Goal: Task Accomplishment & Management: Use online tool/utility

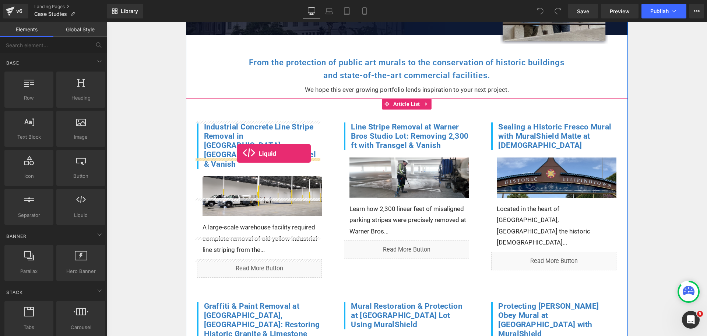
drag, startPoint x: 185, startPoint y: 232, endPoint x: 237, endPoint y: 153, distance: 94.5
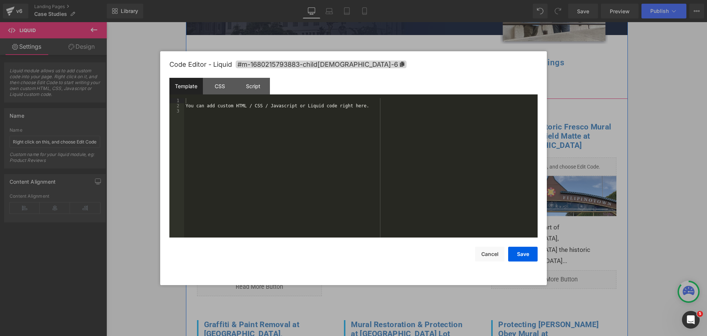
click div "Liquid"
drag, startPoint x: 339, startPoint y: 107, endPoint x: 135, endPoint y: 87, distance: 205.1
click at [135, 87] on body "Liquid You are previewing how the will restyle your page. You can not edit Elem…" at bounding box center [353, 168] width 707 height 336
drag, startPoint x: 263, startPoint y: 101, endPoint x: 231, endPoint y: 101, distance: 31.7
click at [231, 101] on div "{{ page.metafields.namespace.key }}" at bounding box center [361, 173] width 354 height 150
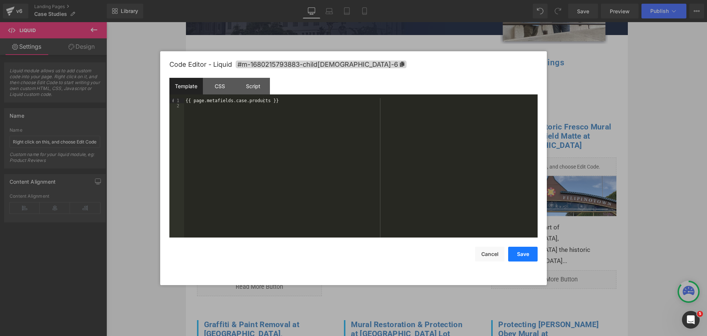
click at [533, 257] on button "Save" at bounding box center [523, 254] width 29 height 15
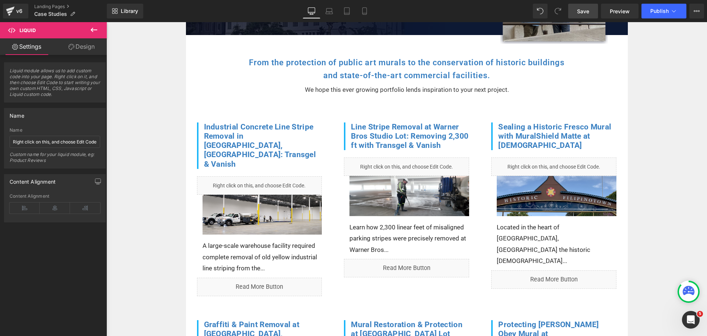
click at [587, 11] on span "Save" at bounding box center [583, 11] width 12 height 8
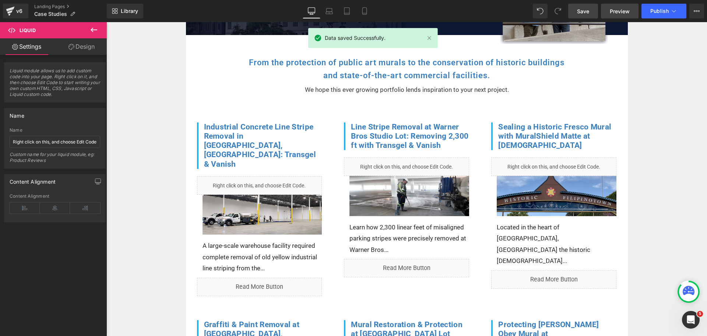
click at [617, 9] on span "Preview" at bounding box center [620, 11] width 20 height 8
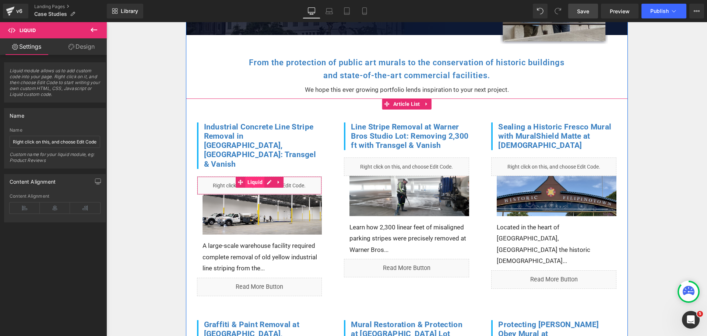
click span "Liquid"
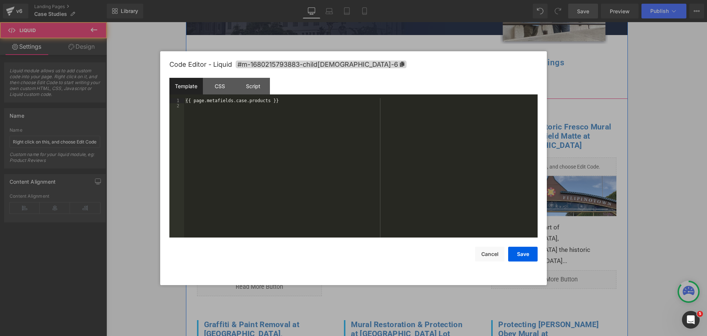
click div "Liquid"
drag, startPoint x: 292, startPoint y: 101, endPoint x: 170, endPoint y: 86, distance: 123.2
click at [170, 86] on div "Template CSS Script Data 1 2 {{ page.metafields.case.products }} XXXXXXXXXXXXXX…" at bounding box center [354, 158] width 368 height 160
click at [287, 101] on div "{{ page.metafields.case.products }}" at bounding box center [361, 167] width 354 height 139
drag, startPoint x: 290, startPoint y: 98, endPoint x: 174, endPoint y: 92, distance: 115.9
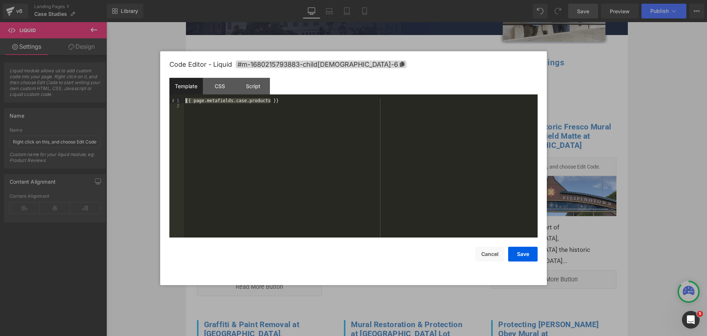
click at [174, 92] on div "Template CSS Script Data 1 2 {{ page.metafields.case.products }} XXXXXXXXXXXXXX…" at bounding box center [354, 158] width 368 height 160
click at [528, 254] on button "Save" at bounding box center [523, 254] width 29 height 15
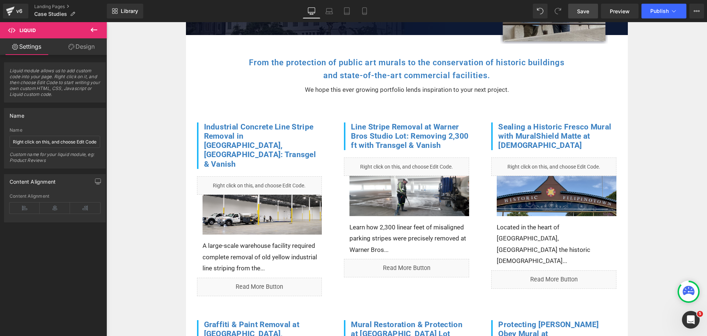
click at [580, 12] on span "Save" at bounding box center [583, 11] width 12 height 8
click at [614, 5] on link "Preview" at bounding box center [620, 11] width 38 height 15
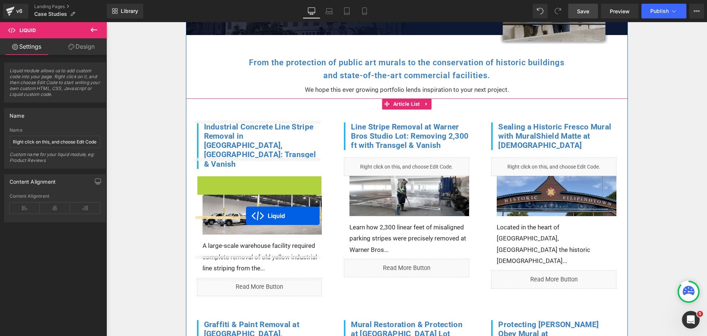
drag, startPoint x: 251, startPoint y: 164, endPoint x: 246, endPoint y: 216, distance: 51.8
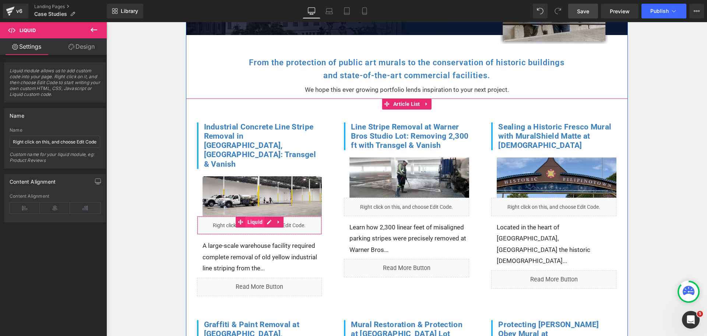
click span "Liquid"
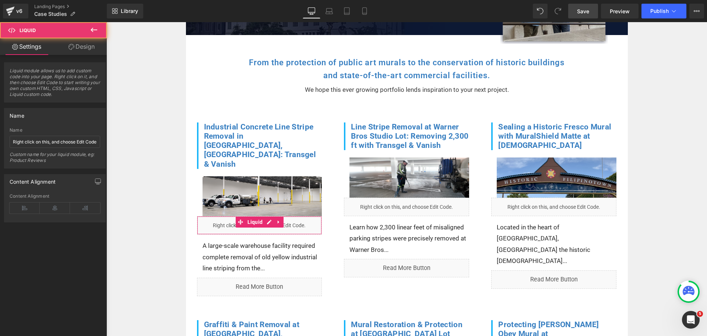
click at [85, 48] on link "Design" at bounding box center [81, 46] width 53 height 17
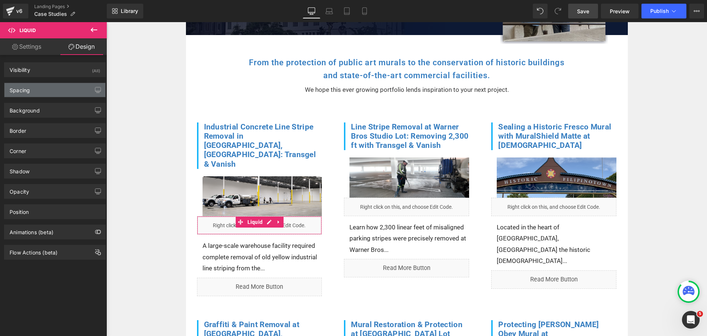
click at [31, 90] on div "Spacing" at bounding box center [54, 90] width 101 height 14
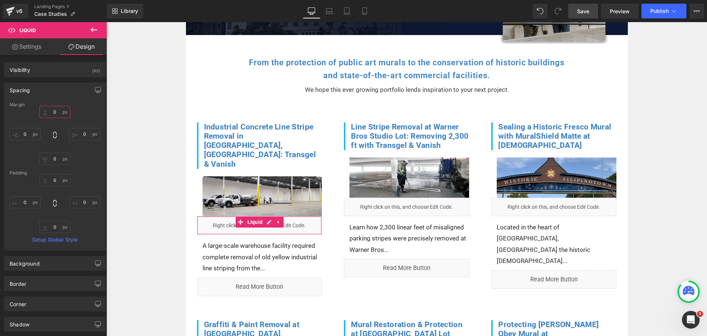
click at [51, 112] on input "0" at bounding box center [54, 112] width 31 height 12
click at [52, 178] on input "0" at bounding box center [54, 180] width 31 height 12
type input "5"
click at [84, 179] on div "5 5 0px 0 0px 0 0px 0" at bounding box center [55, 203] width 91 height 59
click at [56, 181] on input "5" at bounding box center [54, 180] width 31 height 12
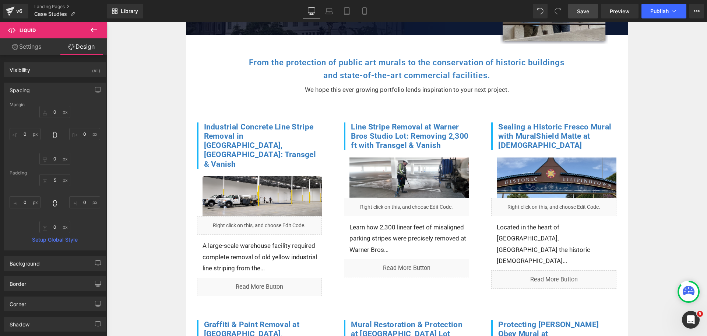
drag, startPoint x: 581, startPoint y: 8, endPoint x: 535, endPoint y: 36, distance: 54.2
click at [581, 8] on span "Save" at bounding box center [583, 11] width 12 height 8
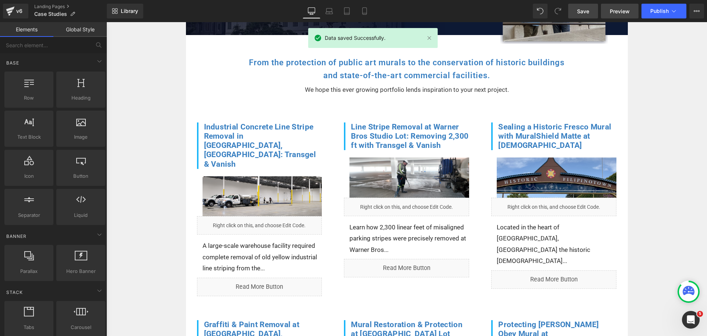
click at [630, 8] on link "Preview" at bounding box center [620, 11] width 38 height 15
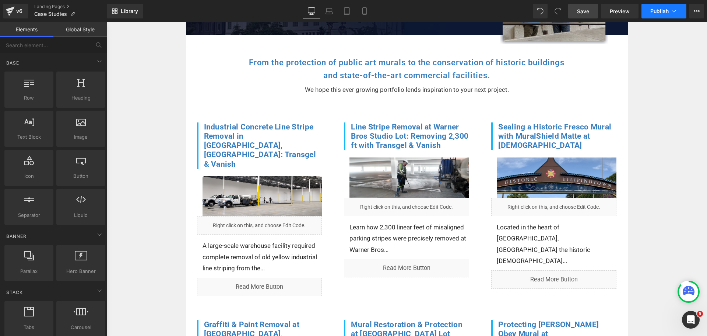
click at [651, 12] on span "Publish" at bounding box center [660, 11] width 18 height 6
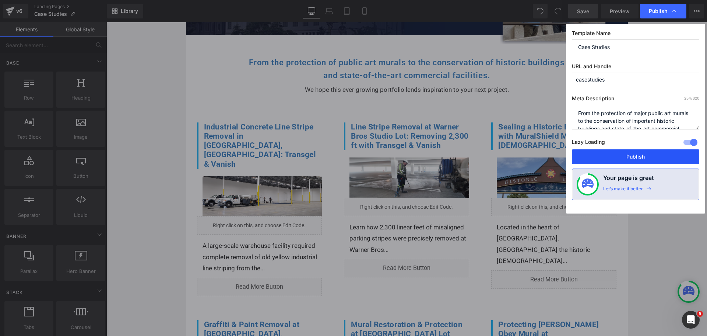
click at [609, 152] on button "Publish" at bounding box center [635, 156] width 127 height 15
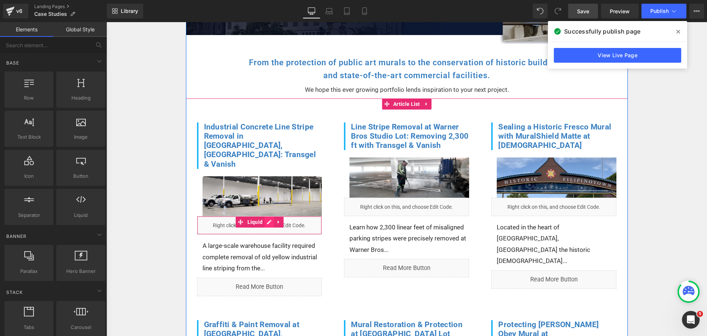
click div "Liquid"
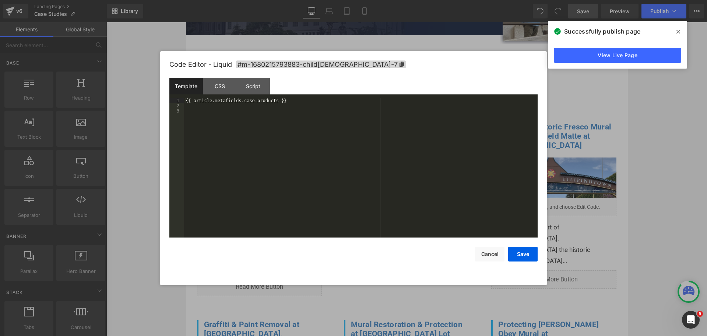
click at [277, 114] on div "{{ article.metafields.case.products }}" at bounding box center [361, 173] width 354 height 150
click at [281, 112] on div "{{ article.metafields.case.products }}" at bounding box center [361, 173] width 354 height 150
drag, startPoint x: 297, startPoint y: 105, endPoint x: 130, endPoint y: 78, distance: 168.8
click at [130, 78] on body "Liquid You are previewing how the will restyle your page. You can not edit Elem…" at bounding box center [353, 168] width 707 height 336
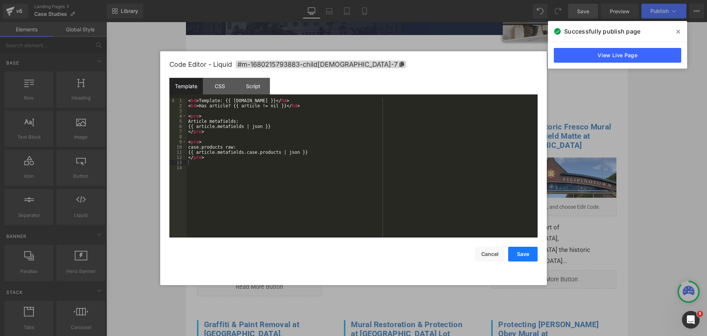
click at [528, 253] on button "Save" at bounding box center [523, 254] width 29 height 15
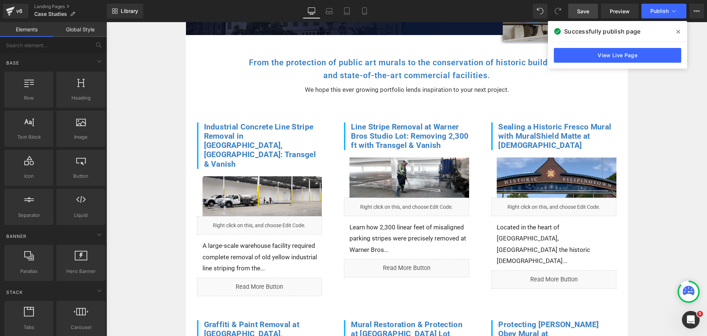
click at [582, 11] on span "Save" at bounding box center [583, 11] width 12 height 8
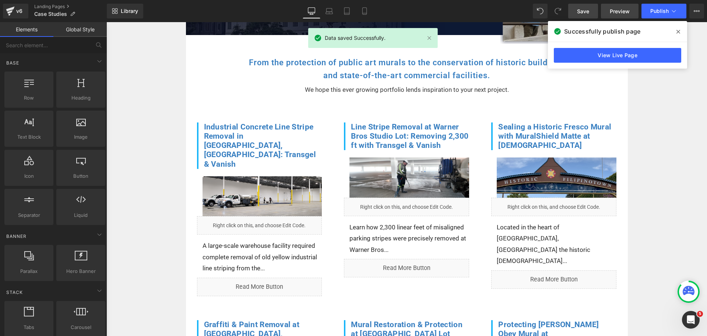
click at [618, 10] on span "Preview" at bounding box center [620, 11] width 20 height 8
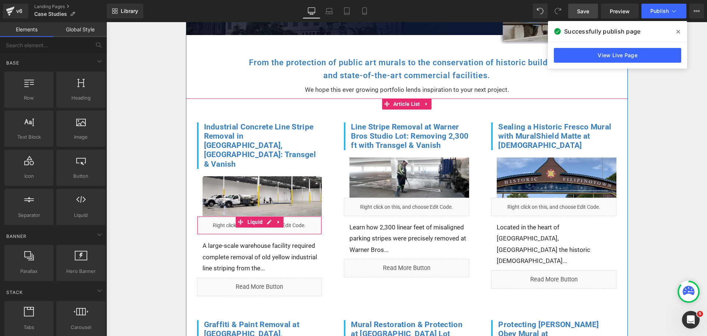
click div "Liquid"
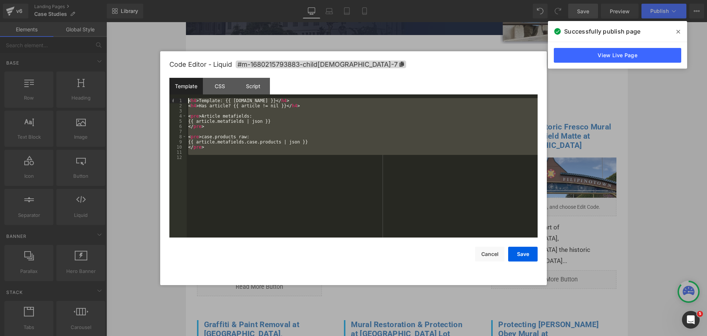
drag, startPoint x: 299, startPoint y: 186, endPoint x: 108, endPoint y: 71, distance: 222.4
click at [108, 71] on body "Liquid You are previewing how the will restyle your page. You can not edit Elem…" at bounding box center [353, 168] width 707 height 336
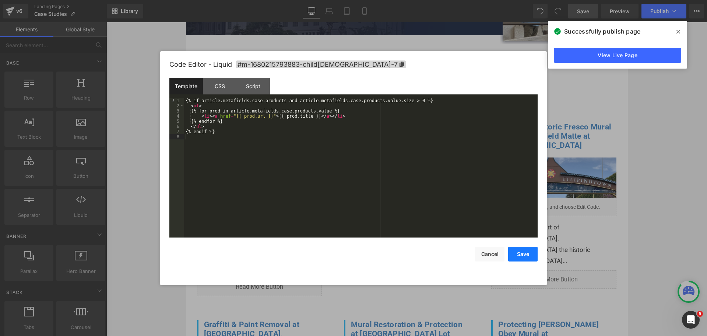
click at [522, 250] on button "Save" at bounding box center [523, 254] width 29 height 15
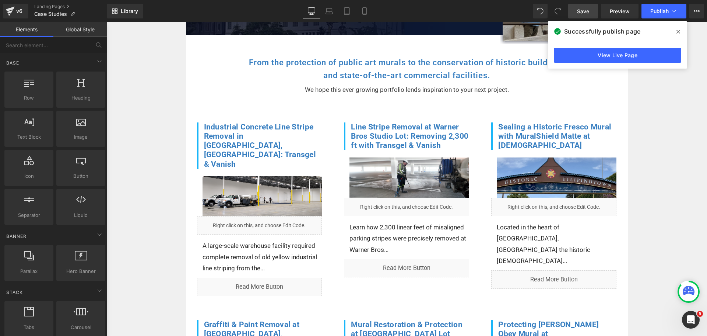
click at [586, 15] on link "Save" at bounding box center [584, 11] width 30 height 15
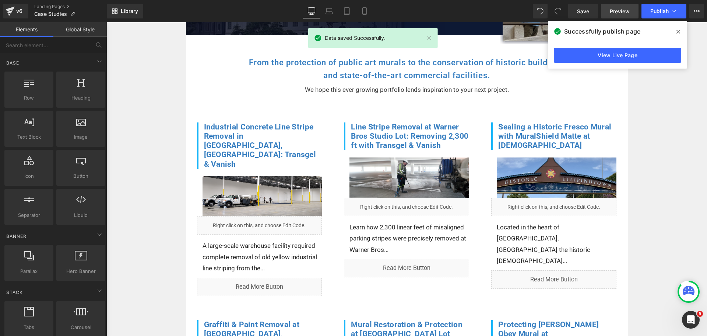
click at [616, 8] on span "Preview" at bounding box center [620, 11] width 20 height 8
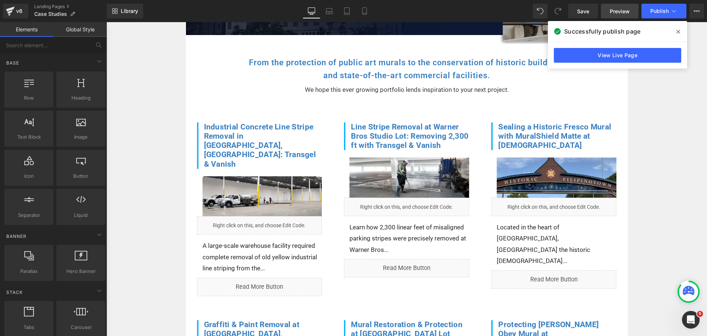
click at [609, 15] on link "Preview" at bounding box center [620, 11] width 38 height 15
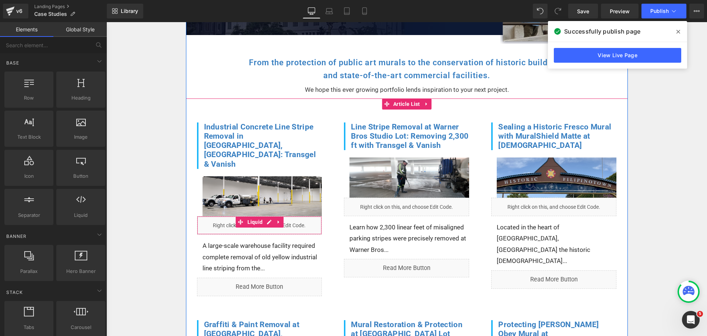
click div "Liquid"
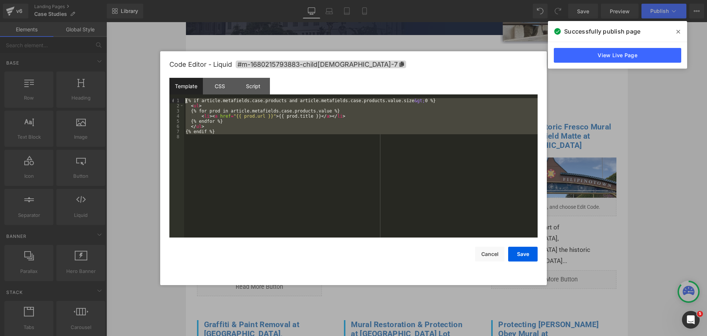
drag, startPoint x: 292, startPoint y: 168, endPoint x: 151, endPoint y: 93, distance: 160.1
click at [151, 93] on body "Liquid You are previewing how the will restyle your page. You can not edit Elem…" at bounding box center [353, 168] width 707 height 336
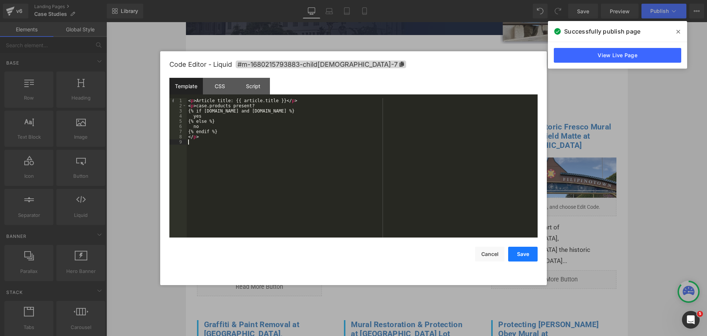
click at [519, 254] on button "Save" at bounding box center [523, 254] width 29 height 15
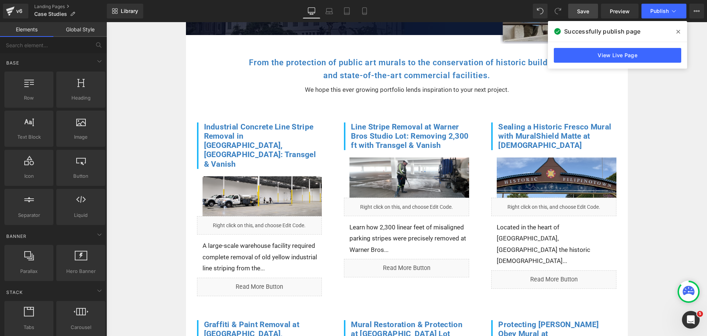
click at [584, 15] on span "Save" at bounding box center [583, 11] width 12 height 8
click at [615, 12] on span "Preview" at bounding box center [620, 11] width 20 height 8
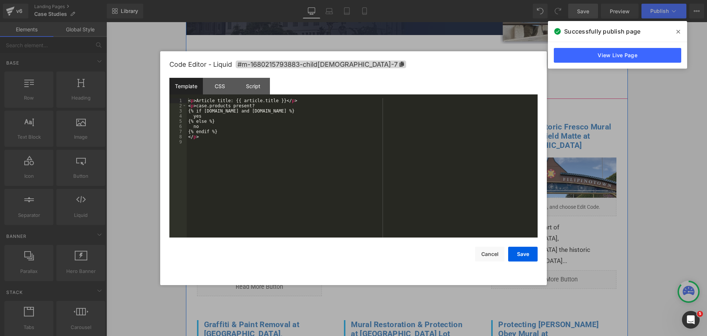
click div "Liquid"
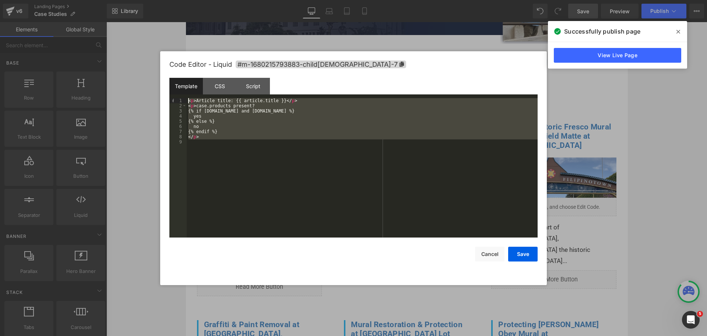
drag, startPoint x: 286, startPoint y: 169, endPoint x: 156, endPoint y: 83, distance: 156.1
click at [156, 83] on body "Liquid You are previewing how the will restyle your page. You can not edit Elem…" at bounding box center [353, 168] width 707 height 336
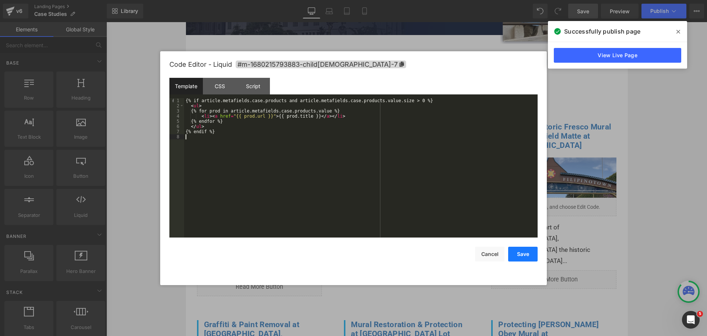
click at [514, 252] on button "Save" at bounding box center [523, 254] width 29 height 15
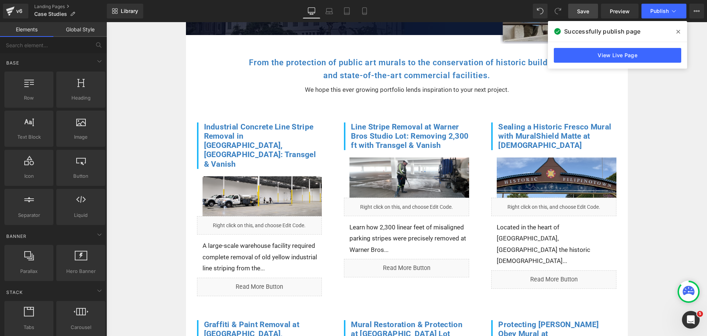
click at [587, 15] on span "Save" at bounding box center [583, 11] width 12 height 8
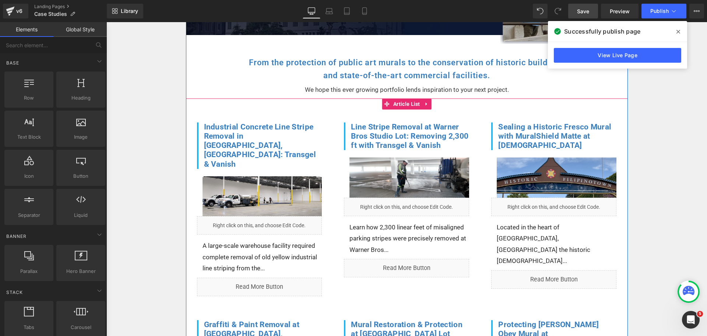
click div "Liquid"
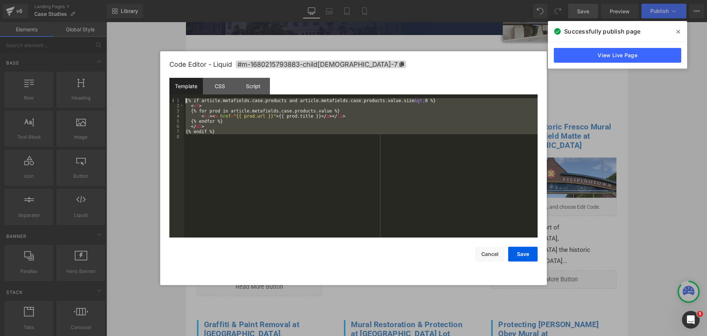
drag, startPoint x: 314, startPoint y: 214, endPoint x: 170, endPoint y: 92, distance: 188.3
click at [170, 92] on div "Template CSS Script Data 1 2 3 4 5 6 7 8 {% if article.metafields.case.products…" at bounding box center [354, 158] width 368 height 160
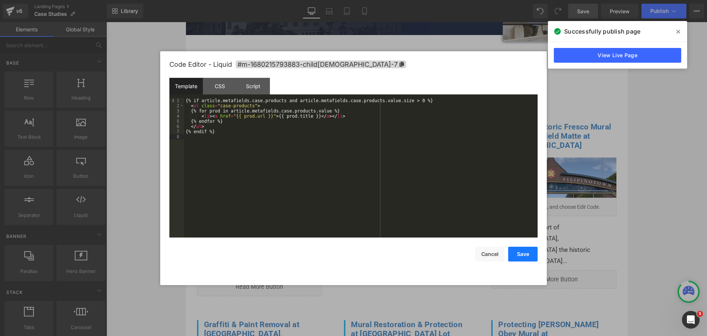
click at [527, 253] on button "Save" at bounding box center [523, 254] width 29 height 15
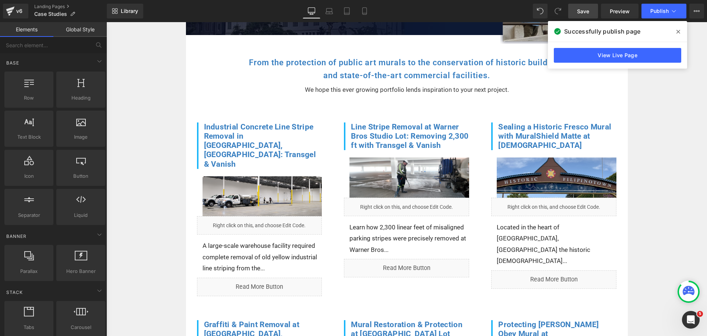
click at [585, 12] on span "Save" at bounding box center [583, 11] width 12 height 8
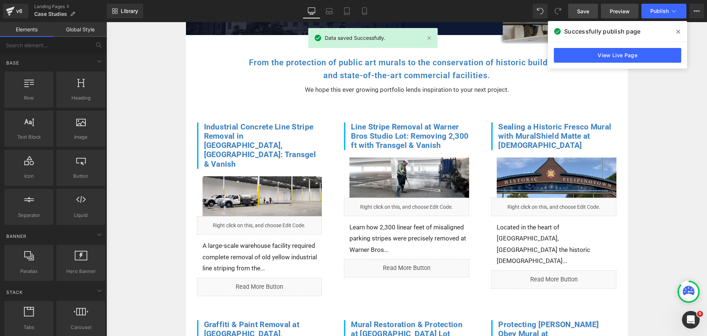
click at [612, 16] on link "Preview" at bounding box center [620, 11] width 38 height 15
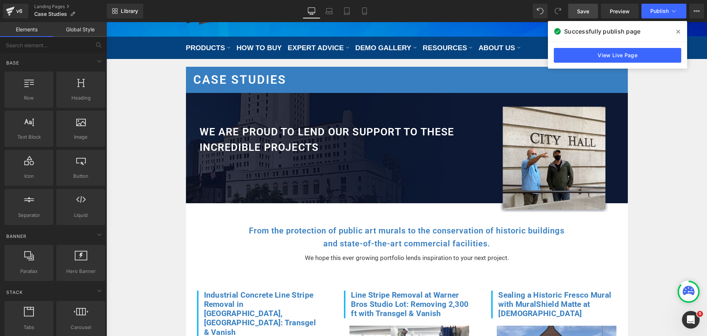
scroll to position [221, 0]
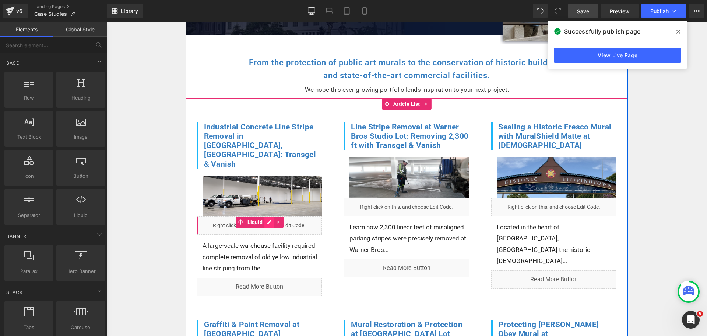
click div "Liquid"
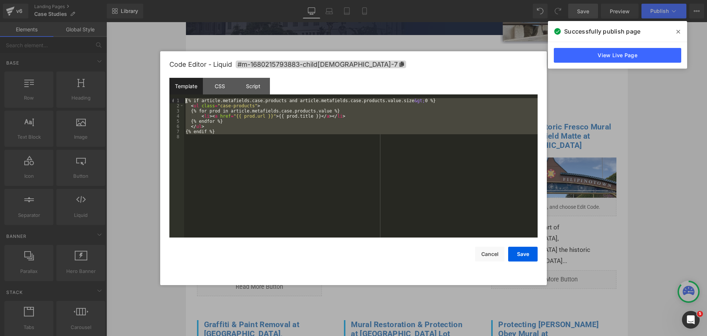
drag, startPoint x: 268, startPoint y: 144, endPoint x: 74, endPoint y: 50, distance: 215.9
click at [74, 50] on body "Liquid You are previewing how the will restyle your page. You can not edit Elem…" at bounding box center [353, 168] width 707 height 336
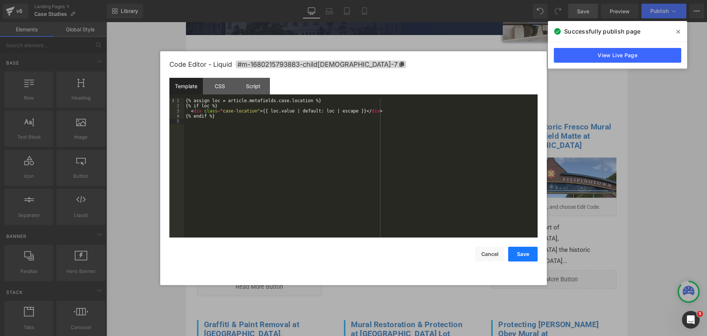
click at [530, 256] on button "Save" at bounding box center [523, 254] width 29 height 15
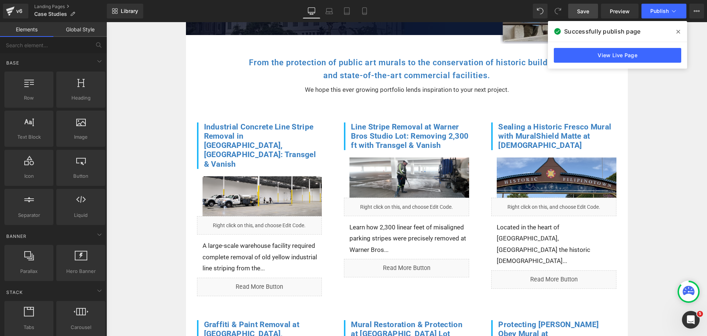
click at [592, 11] on link "Save" at bounding box center [584, 11] width 30 height 15
click at [683, 31] on span at bounding box center [679, 32] width 12 height 12
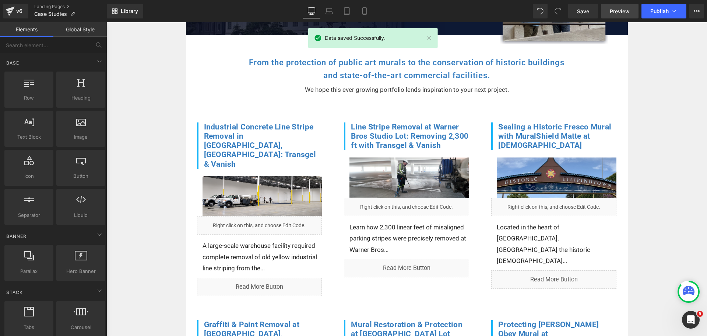
click at [625, 11] on span "Preview" at bounding box center [620, 11] width 20 height 8
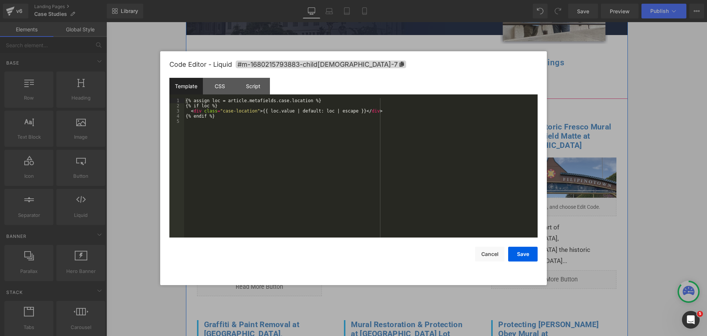
click div "Liquid"
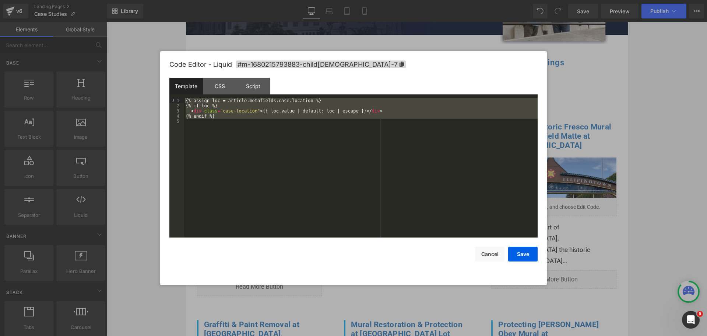
drag, startPoint x: 286, startPoint y: 189, endPoint x: 162, endPoint y: 64, distance: 175.9
click at [162, 64] on div "Code Editor - Liquid #m-1680215793883-child[DEMOGRAPHIC_DATA]-7 Template CSS Sc…" at bounding box center [353, 168] width 387 height 234
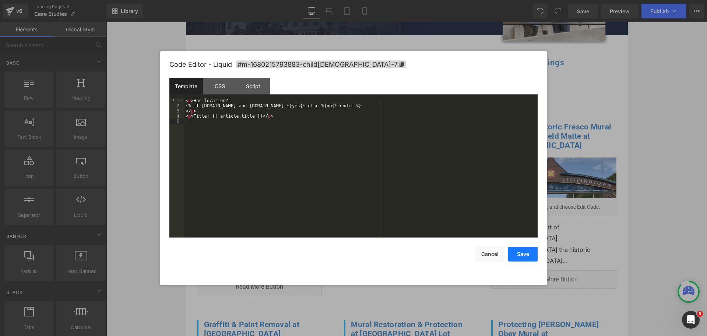
drag, startPoint x: 517, startPoint y: 255, endPoint x: 441, endPoint y: 59, distance: 209.9
click at [517, 255] on button "Save" at bounding box center [523, 254] width 29 height 15
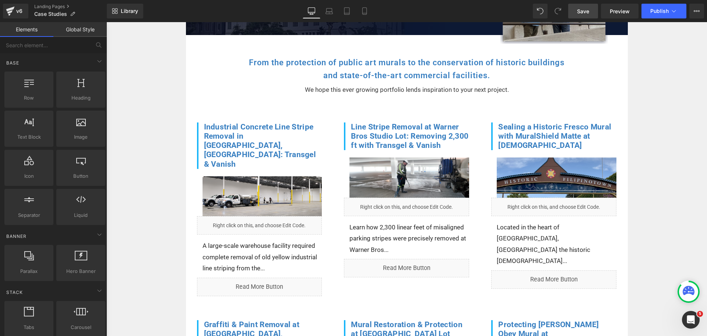
click at [579, 16] on link "Save" at bounding box center [584, 11] width 30 height 15
click at [611, 8] on span "Preview" at bounding box center [620, 11] width 20 height 8
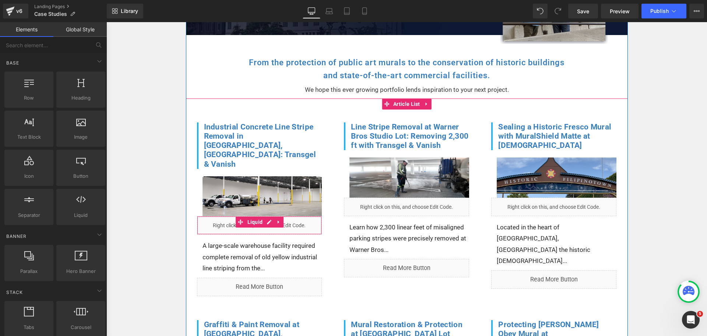
click link
click icon
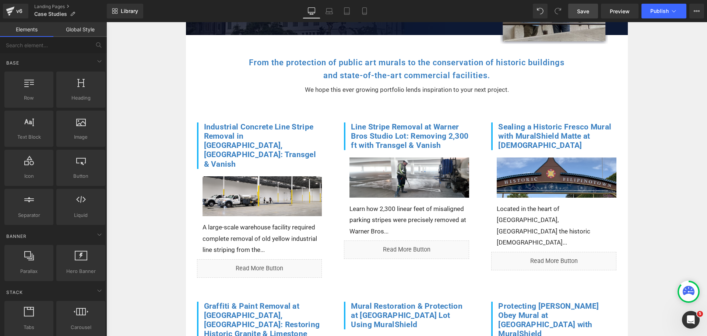
click at [588, 10] on span "Save" at bounding box center [583, 11] width 12 height 8
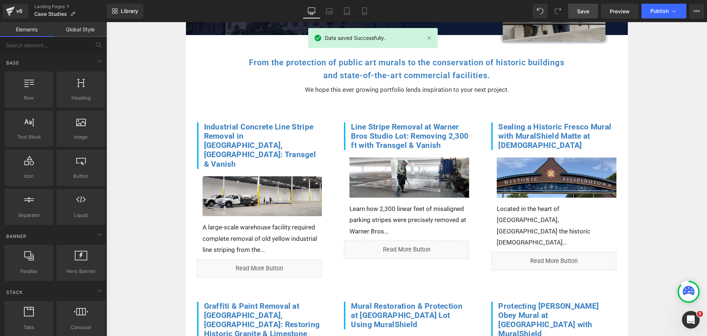
scroll to position [37, 0]
